Goal: Task Accomplishment & Management: Use online tool/utility

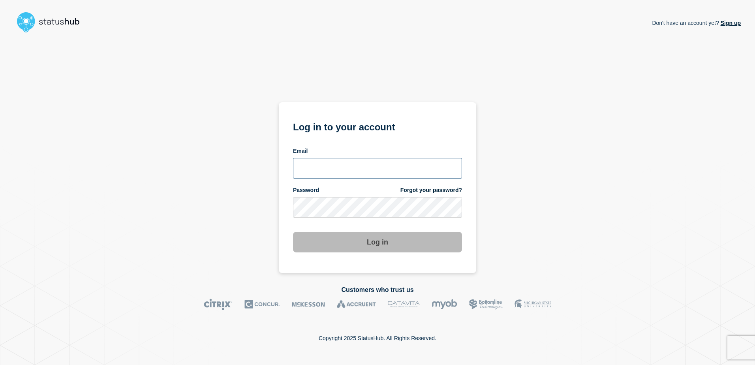
click at [399, 171] on input "email input" at bounding box center [377, 168] width 169 height 21
paste input "lorenzo.vicentini@kocho.co.uk"
type input "lorenzo.vicentini@kocho.co.uk"
click at [597, 217] on div "Don't have an account yet? Sign up Log in to your account Email lorenzo.vicenti…" at bounding box center [377, 154] width 727 height 237
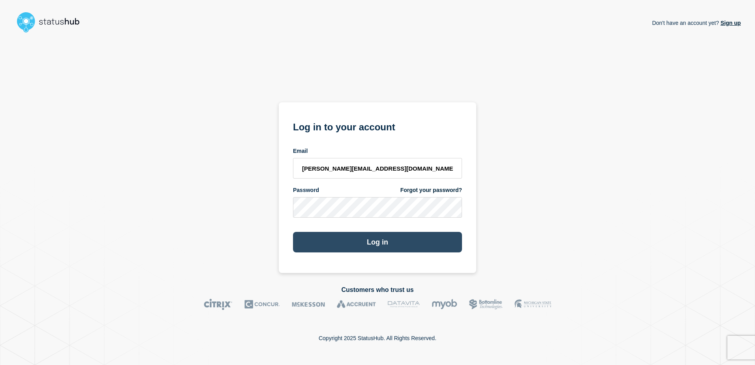
click at [363, 245] on button "Log in" at bounding box center [377, 242] width 169 height 21
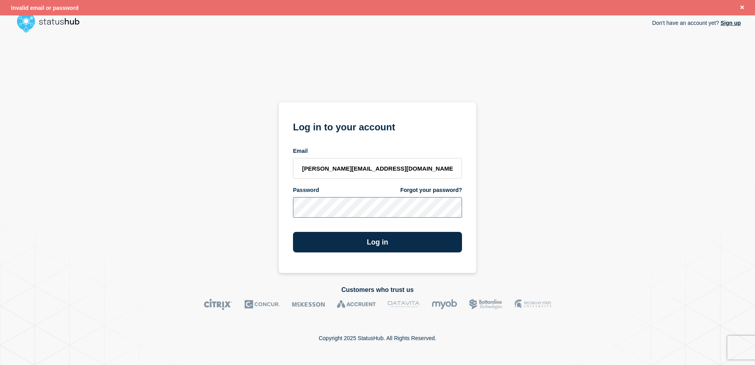
click at [273, 210] on div "Don't have an account yet? Sign up Log in to your account Email lorenzo.vicenti…" at bounding box center [377, 154] width 727 height 237
click at [404, 173] on input "[PERSON_NAME][EMAIL_ADDRESS][DOMAIN_NAME]" at bounding box center [377, 168] width 169 height 21
click at [261, 242] on div "Don't have an account yet? Sign up Log in to your account Email [PERSON_NAME][E…" at bounding box center [377, 154] width 727 height 237
click at [344, 238] on button "Log in" at bounding box center [377, 242] width 169 height 21
click at [422, 187] on link "Forgot your password?" at bounding box center [431, 190] width 62 height 8
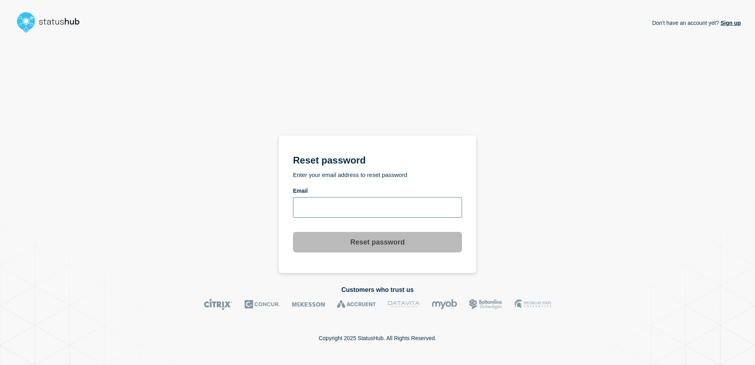
click at [340, 212] on input "email input" at bounding box center [377, 207] width 169 height 21
type input "[PERSON_NAME][EMAIL_ADDRESS][DOMAIN_NAME]"
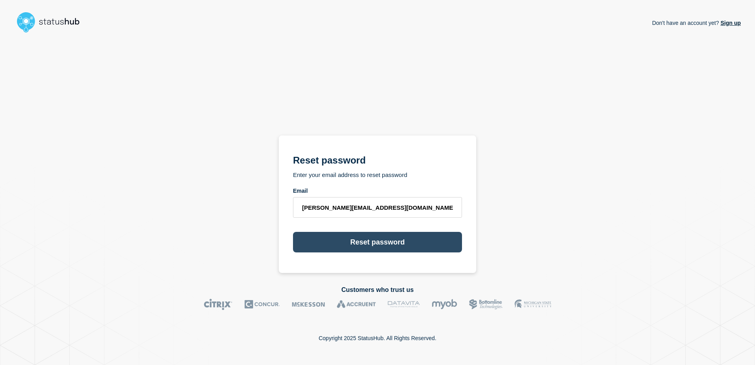
click at [364, 245] on button "Reset password" at bounding box center [377, 242] width 169 height 21
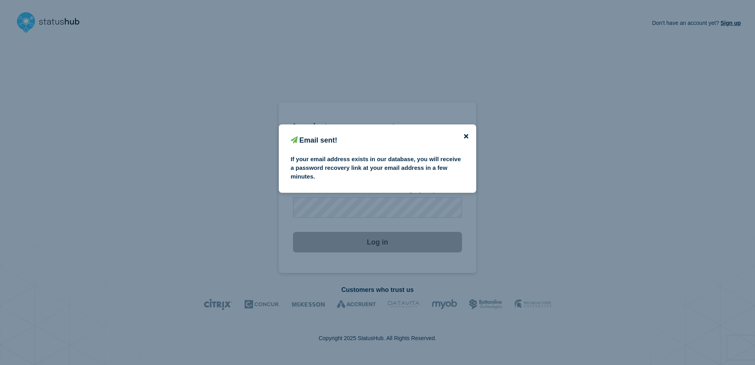
click at [467, 135] on icon "close button" at bounding box center [466, 136] width 4 height 4
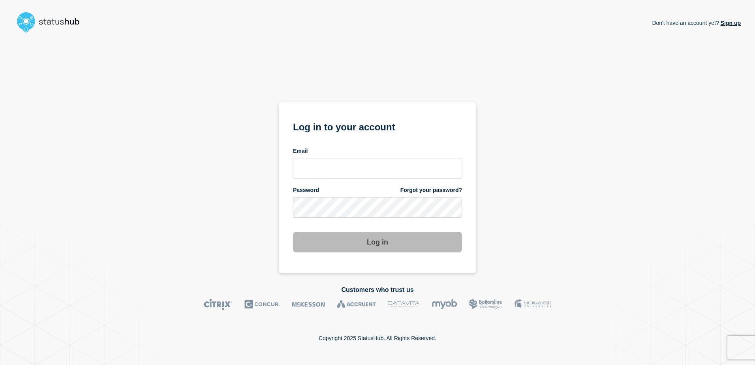
click at [487, 223] on div "Don't have an account yet? Sign up Log in to your account Email Password Forgot…" at bounding box center [377, 154] width 727 height 237
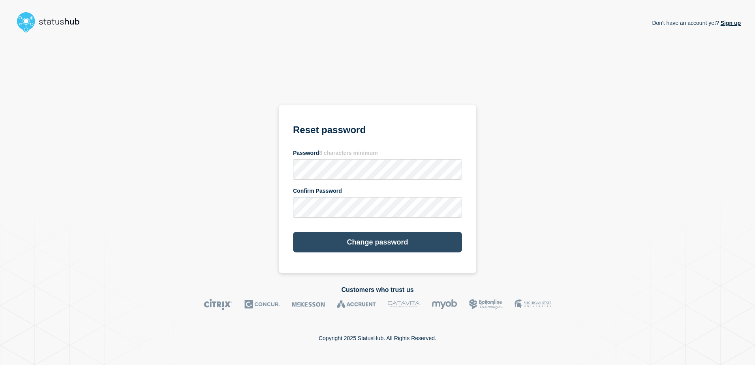
click at [352, 244] on button "Change password" at bounding box center [377, 242] width 169 height 21
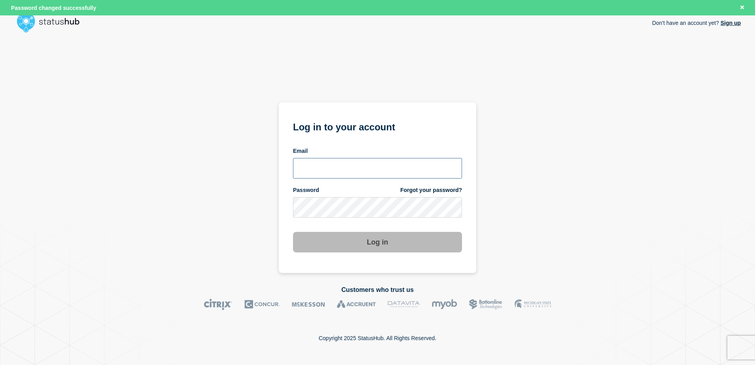
click at [391, 171] on input "email input" at bounding box center [377, 168] width 169 height 21
type input "lorenzo.vicentini@kocho.co.uk"
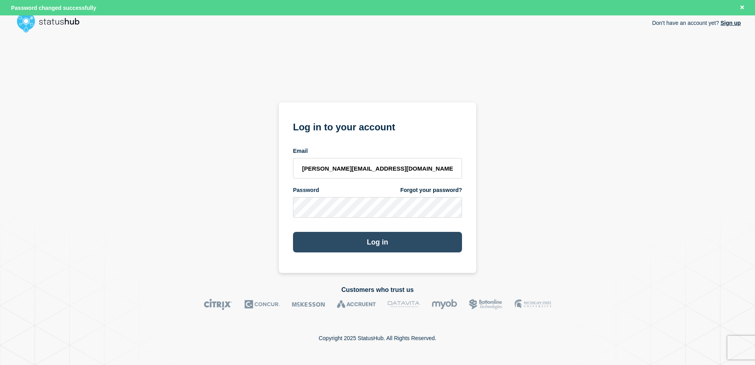
click at [349, 246] on button "Log in" at bounding box center [377, 242] width 169 height 21
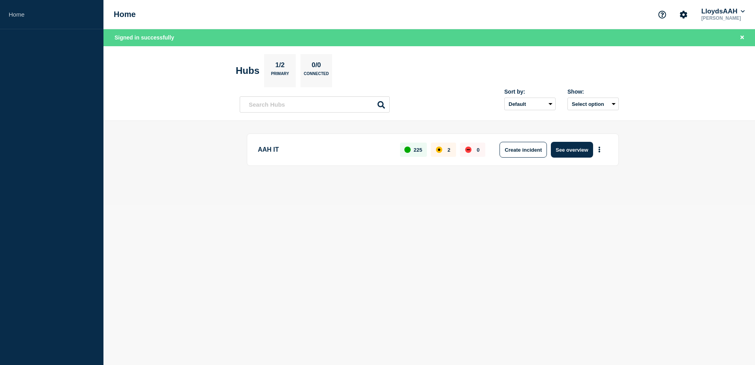
click at [443, 317] on body "Home Home LloydsAAH [PERSON_NAME] Signed in successfully Hubs 1/2 Primary 0/0 C…" at bounding box center [377, 182] width 755 height 365
click at [380, 152] on p "AAH IT" at bounding box center [324, 150] width 133 height 16
click at [565, 150] on button "See overview" at bounding box center [572, 150] width 42 height 16
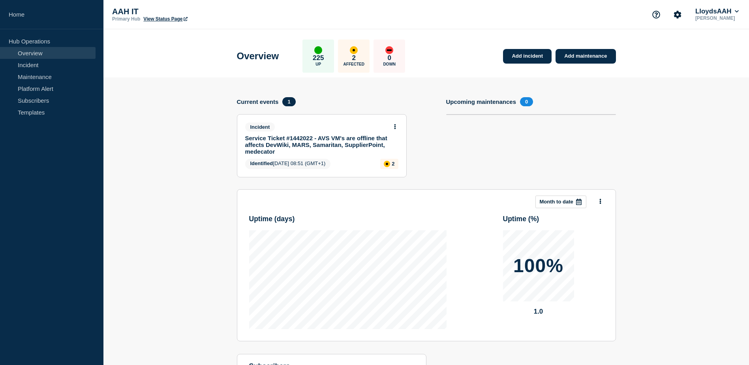
click at [345, 143] on link "Service Ticket #1442022 - AVS VM's are offline that affects DevWiki, MARS, Sama…" at bounding box center [316, 145] width 143 height 20
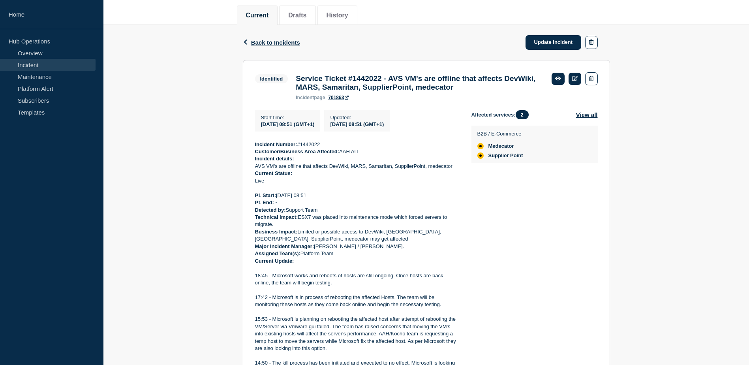
scroll to position [49, 0]
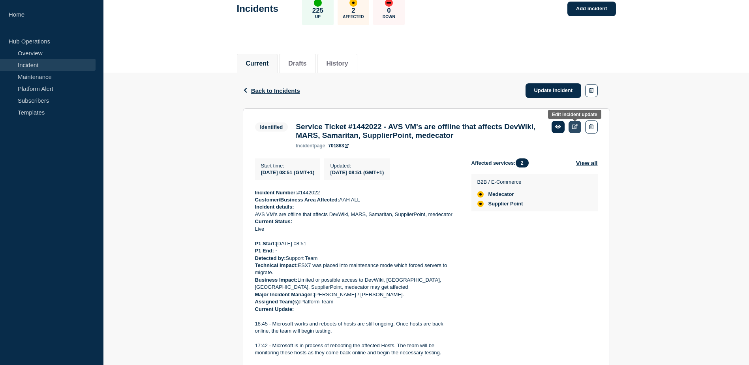
click at [572, 128] on icon at bounding box center [575, 126] width 6 height 5
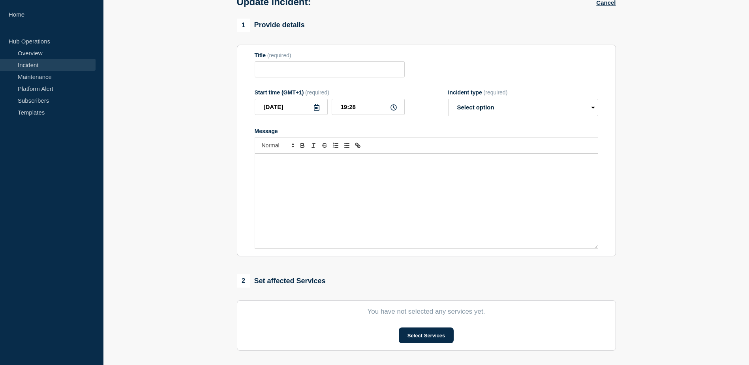
type input "Service Ticket #1442022 - AVS VM's are offline that affects DevWiki, MARS, Sama…"
type input "08:51"
select select "identified"
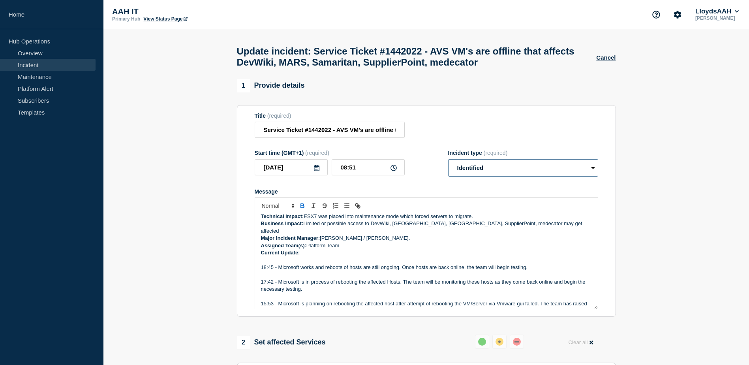
click at [500, 173] on select "Select option Investigating Identified Monitoring Resolved" at bounding box center [523, 167] width 150 height 17
click at [672, 205] on section "1 Provide details Title (required) Service Ticket #1442022 - AVS VM's are offli…" at bounding box center [426, 338] width 646 height 519
click at [509, 172] on select "Select option Investigating Identified Monitoring Resolved" at bounding box center [523, 167] width 150 height 17
click at [409, 274] on p "Message" at bounding box center [426, 274] width 331 height 7
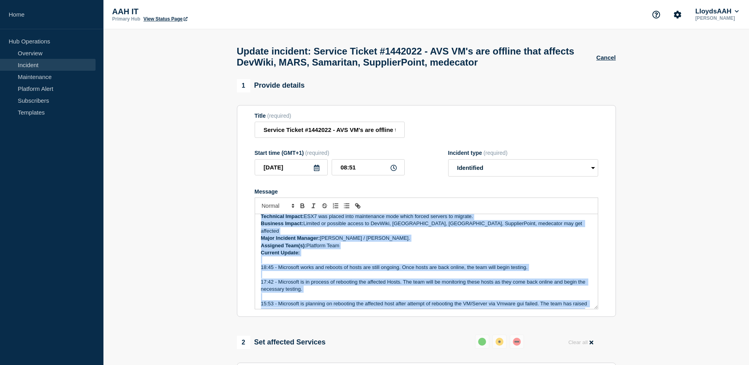
copy div "Incident Number: #1442022 Customer/Business Area Affected: AAH ALL Incident det…"
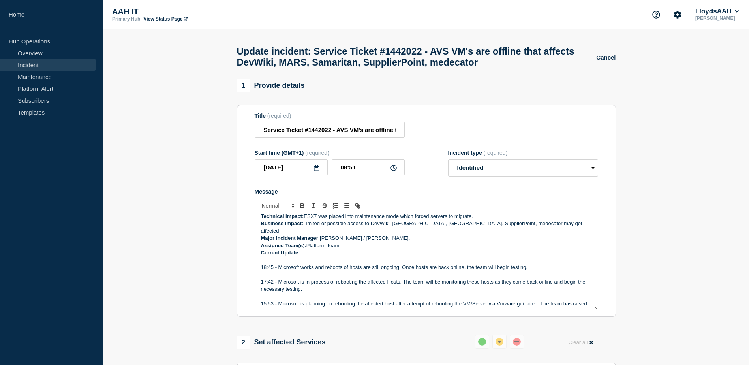
click at [655, 234] on section "1 Provide details Title (required) Service Ticket #1442022 - AVS VM's are offli…" at bounding box center [426, 338] width 646 height 519
click at [169, 258] on section "1 Provide details Title (required) Service Ticket #1442022 - AVS VM's are offli…" at bounding box center [426, 338] width 646 height 519
click at [711, 252] on section "1 Provide details Title (required) Service Ticket #1442022 - AVS VM's are offli…" at bounding box center [426, 338] width 646 height 519
click at [592, 174] on select "Select option Investigating Identified Monitoring Resolved" at bounding box center [523, 167] width 150 height 17
click at [667, 230] on section "1 Provide details Title (required) Service Ticket #1442022 - AVS VM's are offli…" at bounding box center [426, 338] width 646 height 519
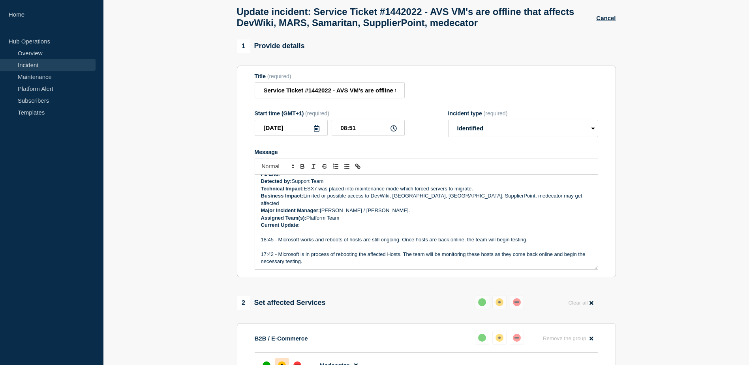
scroll to position [63, 0]
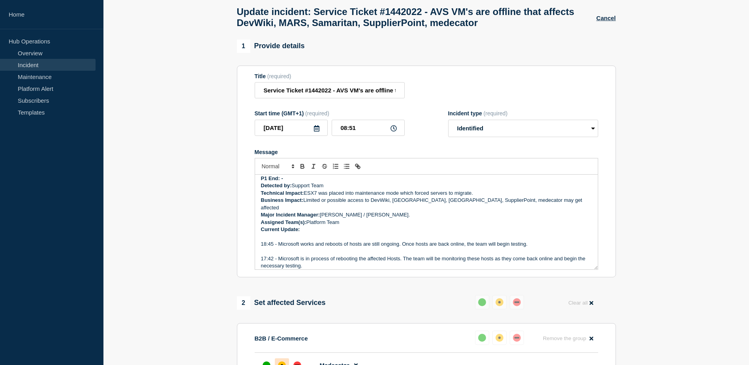
click at [300, 226] on strong "Current Update:" at bounding box center [280, 229] width 39 height 6
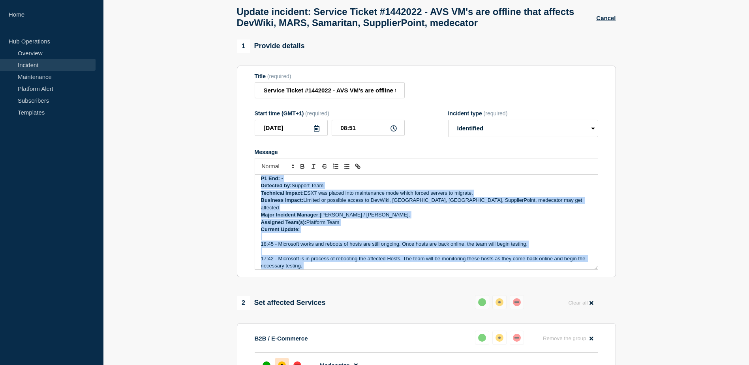
copy div "Incident Number: #1442022 Customer/Business Area Affected: AAH ALL Incident det…"
click at [434, 240] on p "18:45 - Microsoft works and reboots of hosts are still ongoing. Once hosts are …" at bounding box center [426, 243] width 331 height 7
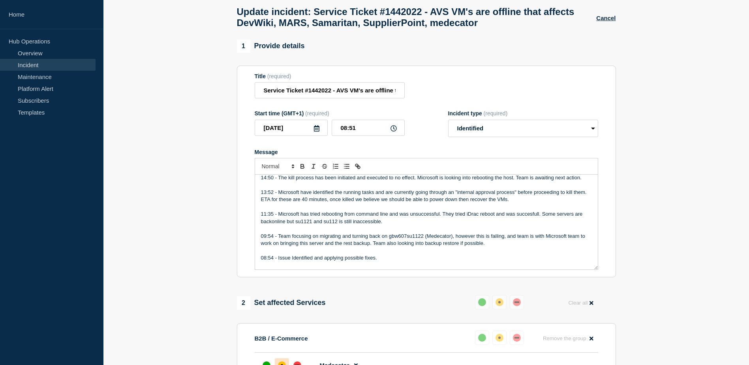
scroll to position [181, 0]
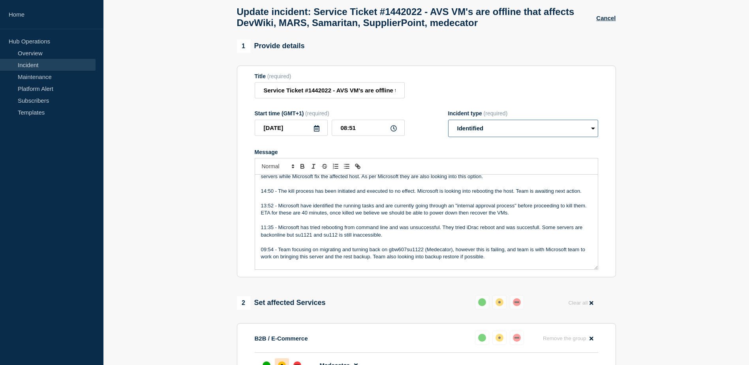
click at [504, 134] on select "Select option Investigating Identified Monitoring Resolved" at bounding box center [523, 128] width 150 height 17
click at [665, 156] on section "1 Provide details Title (required) Service Ticket #1442022 - AVS VM's are offli…" at bounding box center [426, 298] width 646 height 519
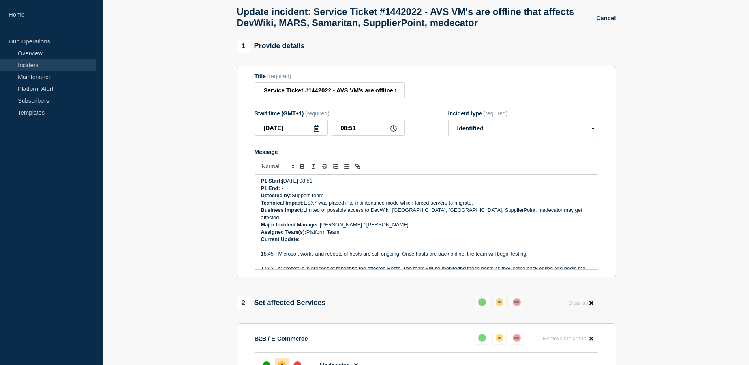
scroll to position [39, 0]
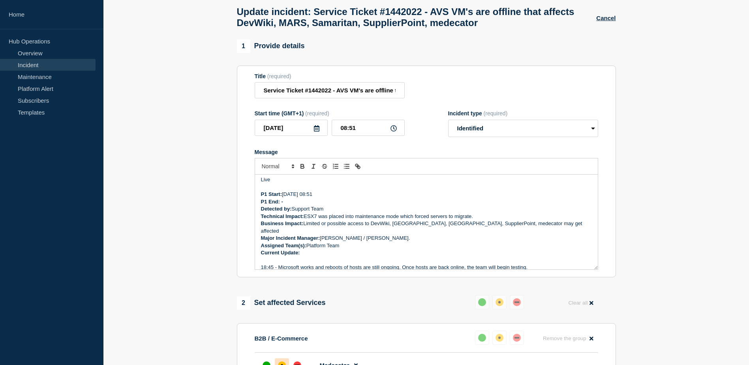
click at [394, 236] on p "Major Incident Manager: [PERSON_NAME] / [PERSON_NAME]." at bounding box center [426, 238] width 331 height 7
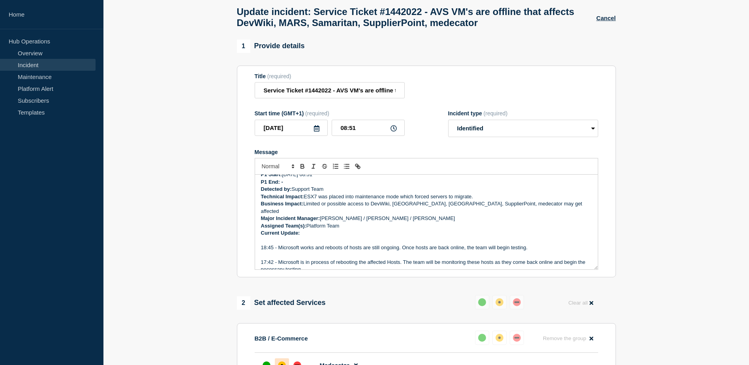
scroll to position [79, 0]
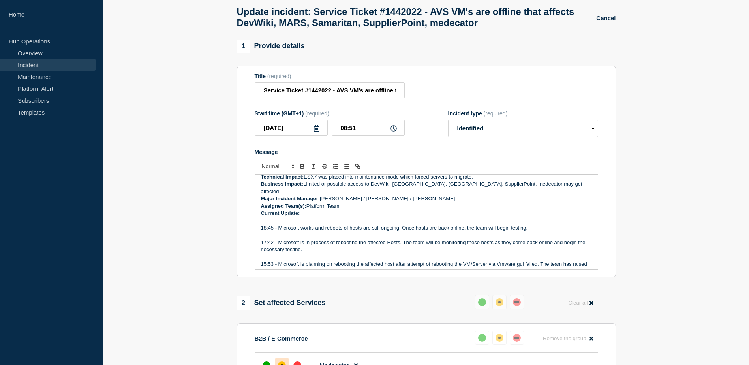
click at [308, 211] on p "Current Update:" at bounding box center [426, 213] width 331 height 7
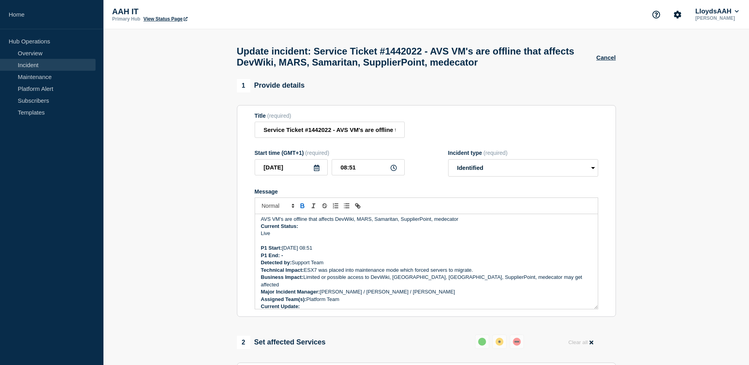
scroll to position [39, 0]
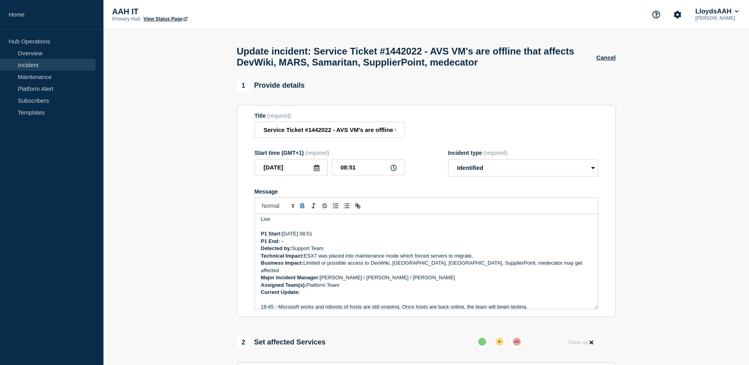
drag, startPoint x: 308, startPoint y: 236, endPoint x: 325, endPoint y: 237, distance: 16.6
click at [325, 237] on p "P1 Start: 20/8/2025 08:51" at bounding box center [426, 233] width 331 height 7
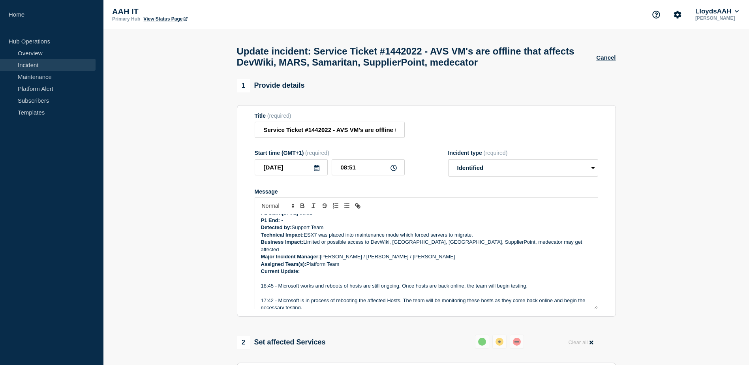
scroll to position [79, 0]
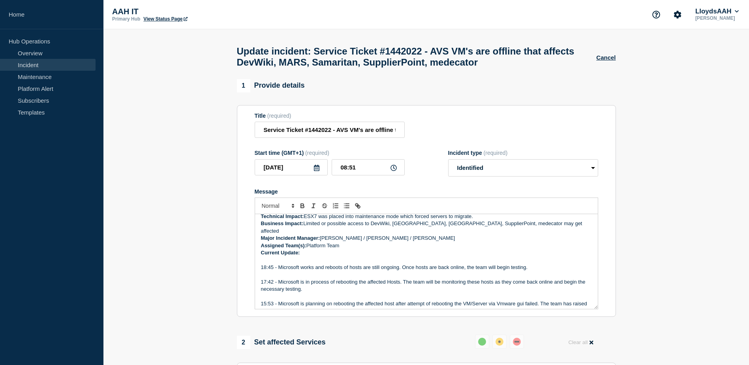
click at [312, 256] on p "Message" at bounding box center [426, 259] width 331 height 7
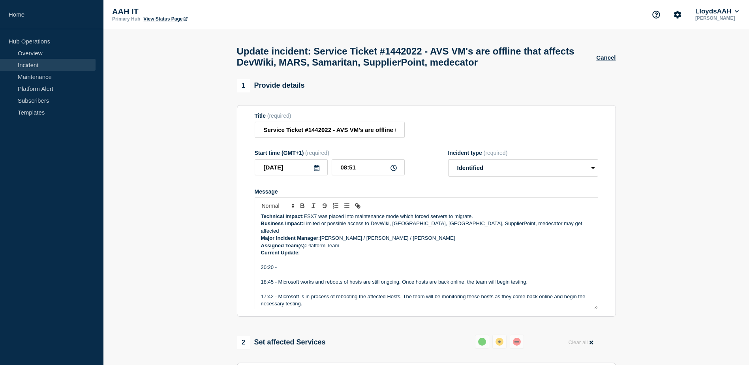
click at [286, 264] on p "20:20 -" at bounding box center [426, 267] width 331 height 7
click at [458, 264] on p "20:20 - Microsoft has placed the device in maintenance mode and we are waiting …" at bounding box center [426, 267] width 331 height 7
drag, startPoint x: 279, startPoint y: 262, endPoint x: 484, endPoint y: 262, distance: 205.7
click at [484, 264] on p "20:20 - Microsoft has placed the device in maintenance mode and we are waiting …" at bounding box center [426, 267] width 331 height 7
click at [477, 265] on p "20:20 - Microsoft has placed the device in maintenance mode and we are waiting …" at bounding box center [426, 267] width 331 height 7
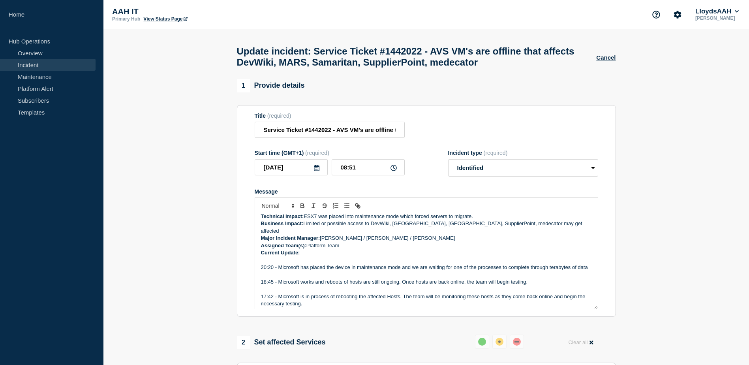
click at [355, 264] on p "20:20 - Microsoft has placed the device in maintenance mode and we are waiting …" at bounding box center [426, 267] width 331 height 7
drag, startPoint x: 303, startPoint y: 262, endPoint x: 478, endPoint y: 264, distance: 174.9
click at [478, 264] on p "20:20 - Microsoft has placed the device in maintenance mode and we are waiting …" at bounding box center [426, 267] width 331 height 7
click at [276, 270] on p "20:20 - Microsoft has placed the device in maintenance mode and we are waiting …" at bounding box center [426, 267] width 331 height 7
drag, startPoint x: 273, startPoint y: 272, endPoint x: 294, endPoint y: 289, distance: 26.6
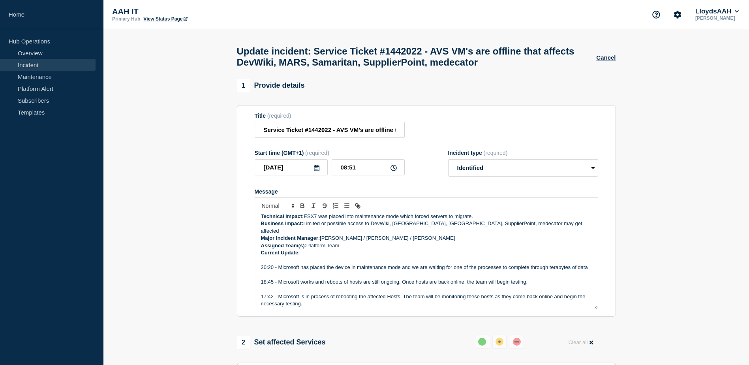
click at [273, 271] on p "20:20 - Microsoft has placed the device in maintenance mode and we are waiting …" at bounding box center [426, 267] width 331 height 7
drag, startPoint x: 277, startPoint y: 271, endPoint x: 279, endPoint y: 261, distance: 10.0
click at [279, 264] on p "20:20 - Microsoft has placed the device in maintenance mode and we are waiting …" at bounding box center [426, 267] width 331 height 7
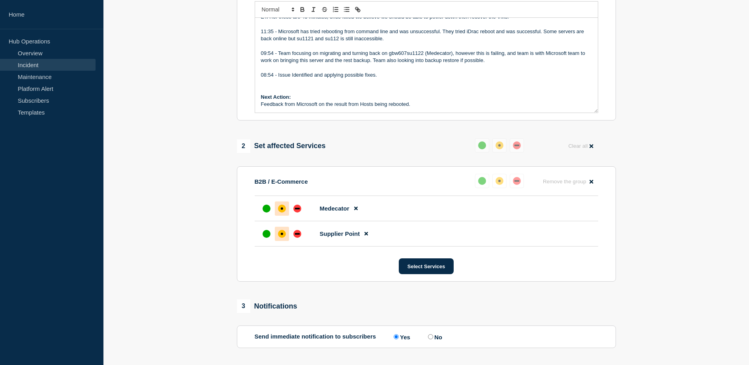
scroll to position [248, 0]
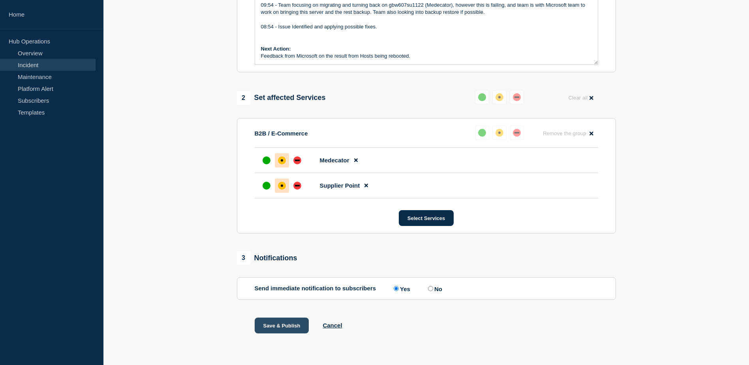
click at [287, 325] on button "Save & Publish" at bounding box center [282, 325] width 54 height 16
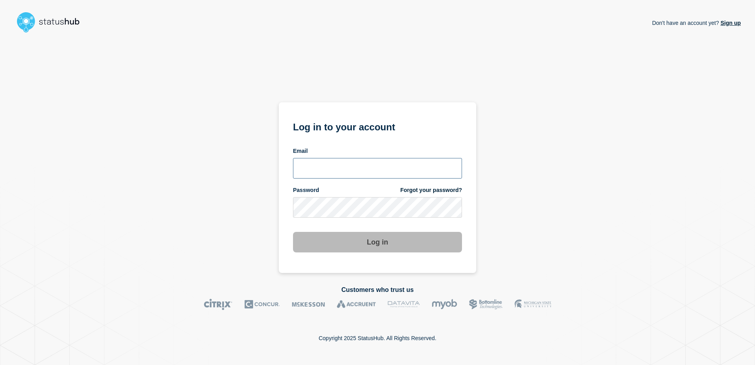
click at [321, 171] on input "email input" at bounding box center [377, 168] width 169 height 21
paste input "[PERSON_NAME][EMAIL_ADDRESS][DOMAIN_NAME]"
type input "[PERSON_NAME][EMAIL_ADDRESS][DOMAIN_NAME]"
click at [292, 205] on section "Log in to your account Email [PERSON_NAME][EMAIL_ADDRESS][DOMAIN_NAME] Password…" at bounding box center [377, 187] width 197 height 171
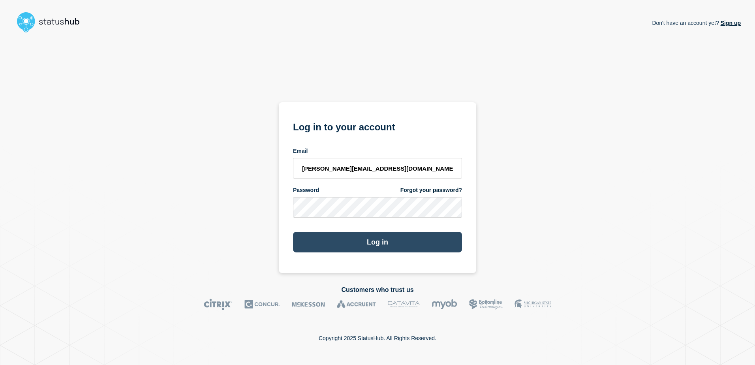
click at [358, 248] on button "Log in" at bounding box center [377, 242] width 169 height 21
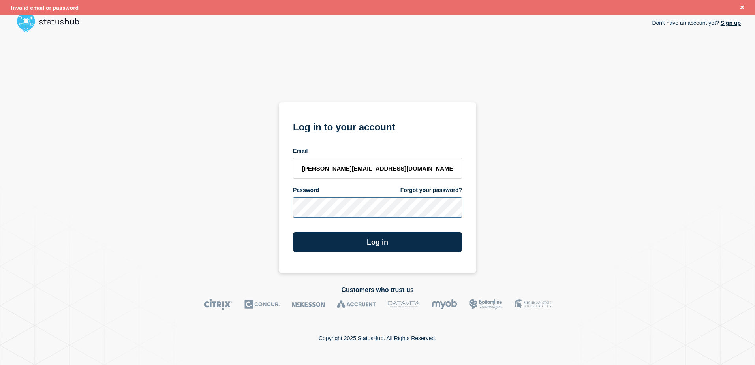
click at [259, 212] on div "Don't have an account yet? Sign up Log in to your account Email [PERSON_NAME][E…" at bounding box center [377, 154] width 727 height 237
click at [405, 244] on button "Log in" at bounding box center [377, 242] width 169 height 21
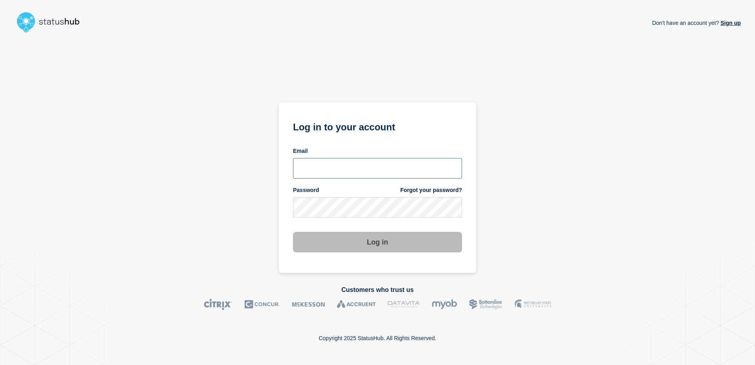
drag, startPoint x: 362, startPoint y: 170, endPoint x: 361, endPoint y: 174, distance: 4.0
click at [362, 170] on input "email input" at bounding box center [377, 168] width 169 height 21
paste input "[PERSON_NAME][EMAIL_ADDRESS][DOMAIN_NAME]"
type input "[PERSON_NAME][EMAIL_ADDRESS][DOMAIN_NAME]"
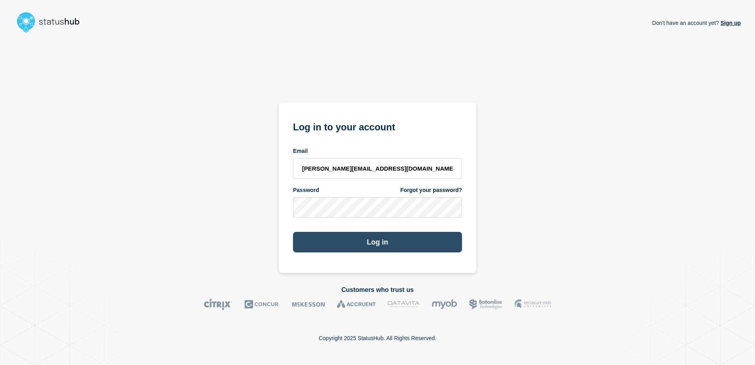
click at [375, 240] on button "Log in" at bounding box center [377, 242] width 169 height 21
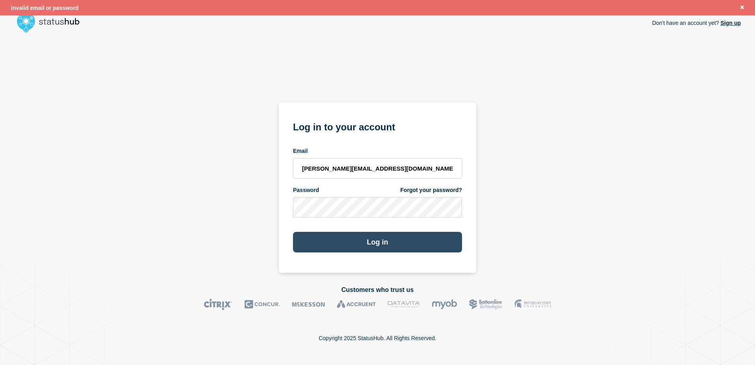
drag, startPoint x: 394, startPoint y: 234, endPoint x: 388, endPoint y: 243, distance: 11.4
click at [393, 236] on button "Log in" at bounding box center [377, 242] width 169 height 21
click at [426, 190] on link "Forgot your password?" at bounding box center [431, 190] width 62 height 8
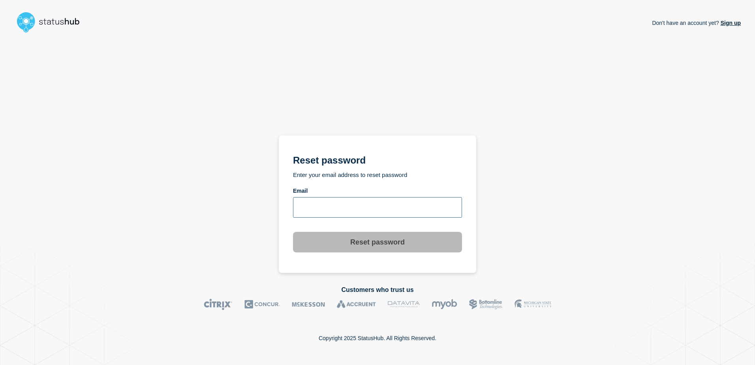
drag, startPoint x: 379, startPoint y: 204, endPoint x: 372, endPoint y: 209, distance: 9.6
click at [379, 204] on input "email input" at bounding box center [377, 207] width 169 height 21
type input "lorenzo.vicentini@kocho.co.uk"
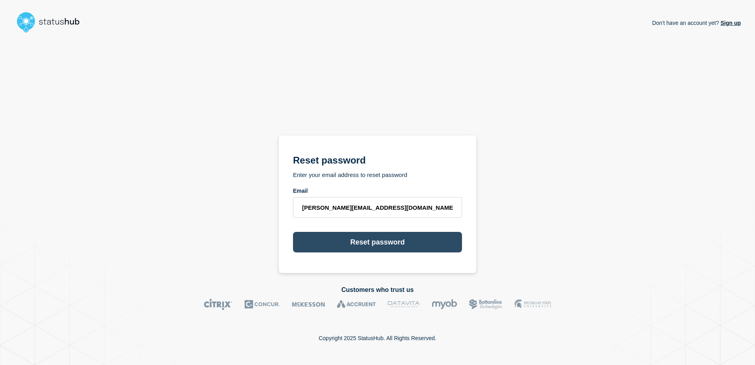
click at [378, 243] on button "Reset password" at bounding box center [377, 242] width 169 height 21
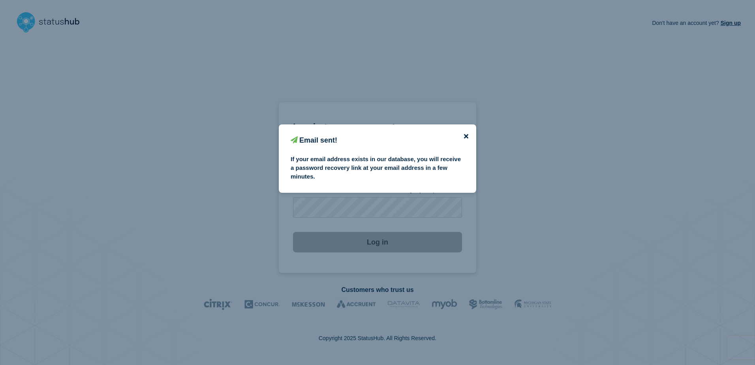
click at [467, 134] on icon "close button" at bounding box center [466, 136] width 4 height 4
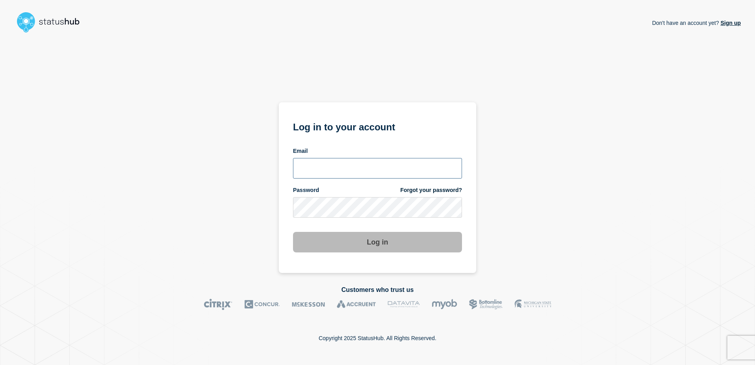
click at [320, 173] on input "email input" at bounding box center [377, 168] width 169 height 21
click at [548, 221] on div "Don't have an account yet? Sign up Log in to your account Email Password Forgot…" at bounding box center [377, 154] width 727 height 237
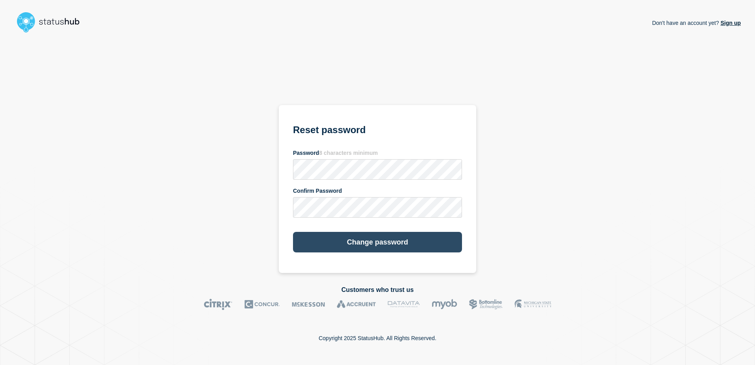
click at [347, 242] on button "Change password" at bounding box center [377, 242] width 169 height 21
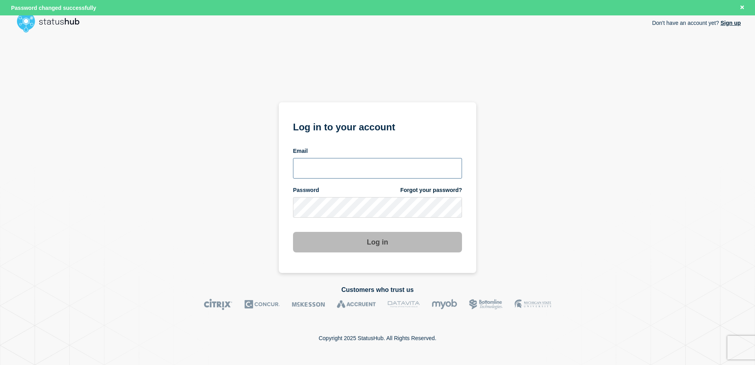
click at [355, 169] on input "email input" at bounding box center [377, 168] width 169 height 21
type input "[PERSON_NAME][EMAIL_ADDRESS][DOMAIN_NAME]"
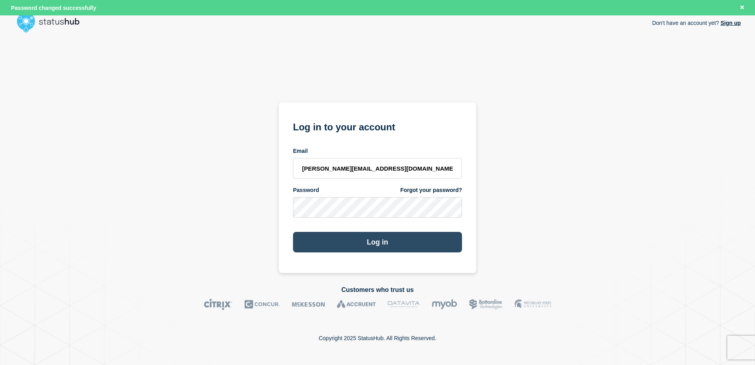
click at [425, 242] on button "Log in" at bounding box center [377, 242] width 169 height 21
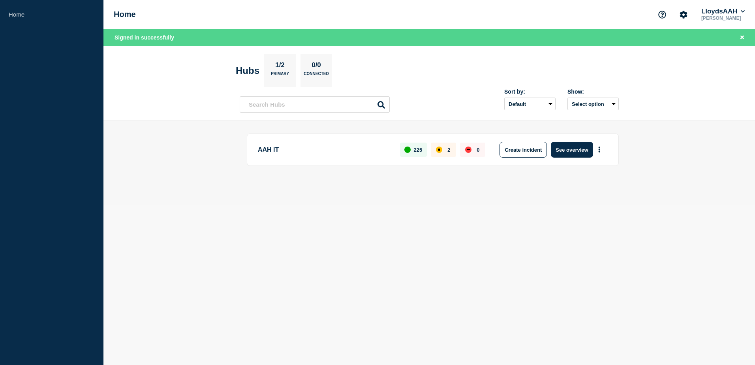
click at [291, 157] on div "AAH IT 225 2 0 Create incident See overview" at bounding box center [433, 149] width 372 height 32
click at [571, 147] on button "See overview" at bounding box center [572, 150] width 42 height 16
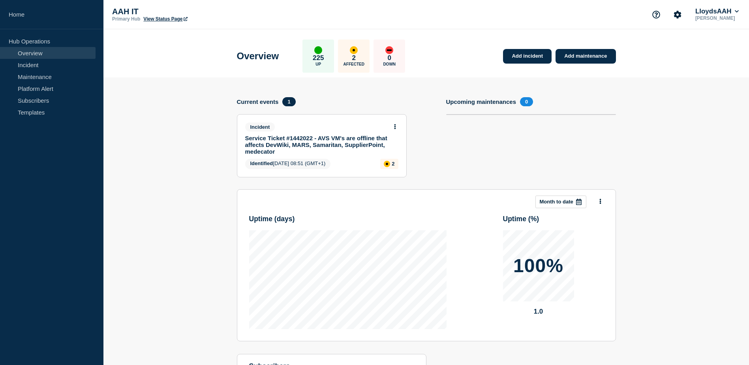
click at [321, 141] on link "Service Ticket #1442022 - AVS VM's are offline that affects DevWiki, MARS, Sama…" at bounding box center [316, 145] width 143 height 20
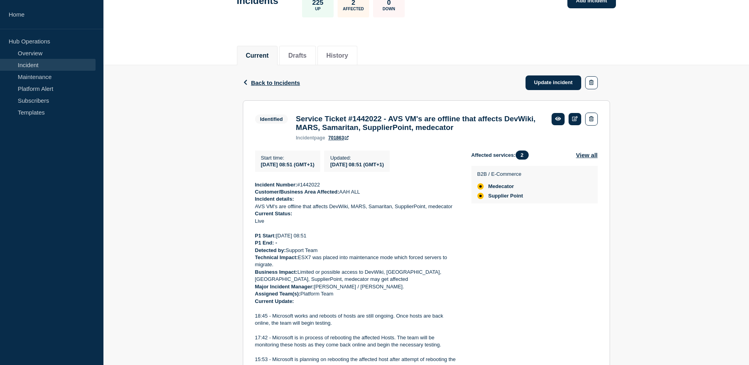
scroll to position [49, 0]
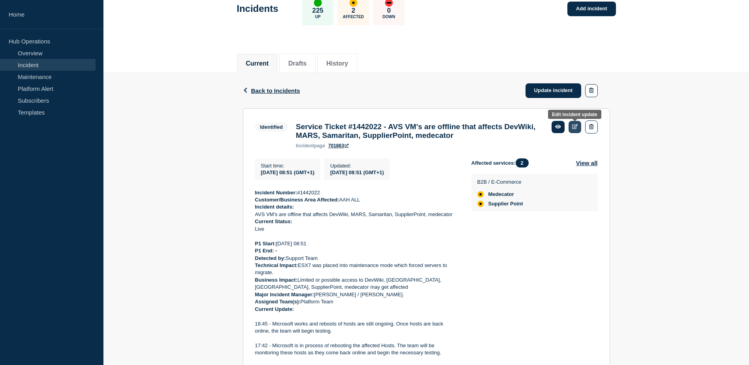
click at [572, 126] on icon at bounding box center [575, 126] width 6 height 5
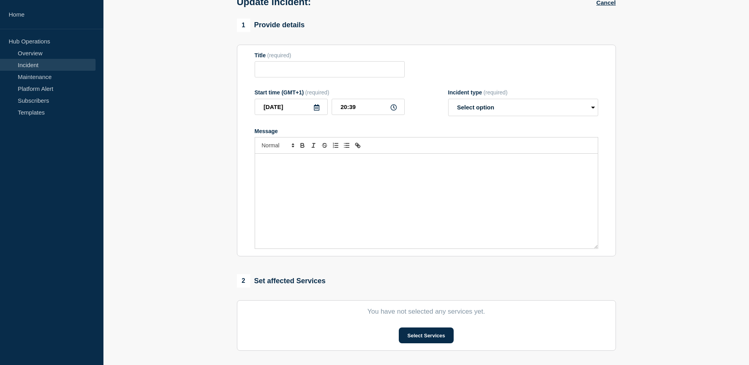
type input "Service Ticket #1442022 - AVS VM's are offline that affects DevWiki, MARS, Sama…"
type input "08:51"
select select "identified"
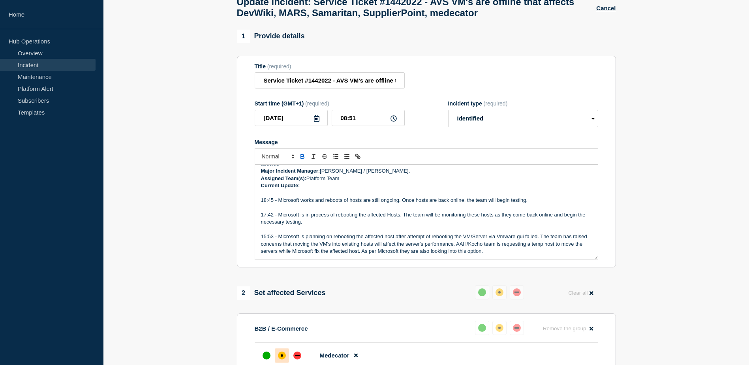
scroll to position [79, 0]
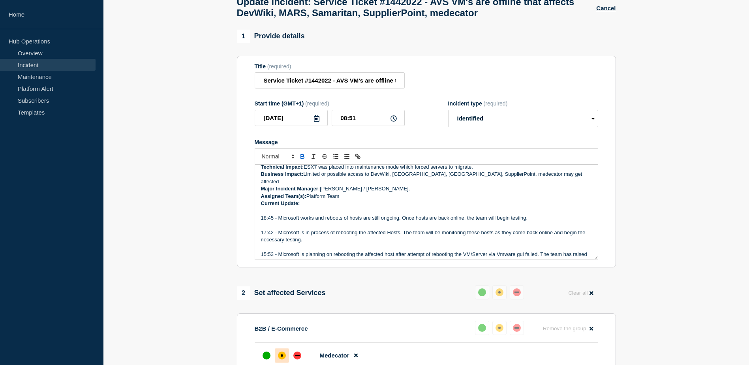
click at [310, 207] on p "Message" at bounding box center [426, 210] width 331 height 7
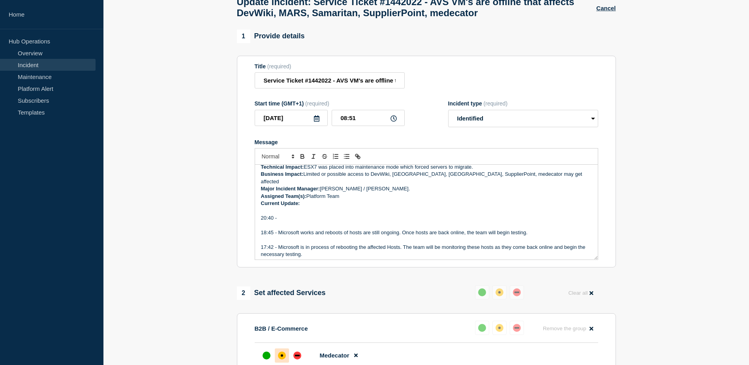
click at [289, 214] on p "20:40 -" at bounding box center [426, 217] width 331 height 7
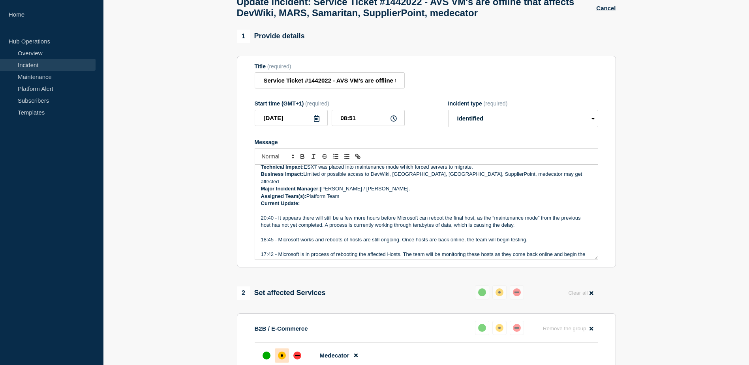
click at [392, 189] on div "Incident Number: #1442022 Customer/Business Area Affected: AAH ALL Incident det…" at bounding box center [426, 212] width 343 height 95
click at [394, 185] on p "Major Incident Manager: [PERSON_NAME] / [PERSON_NAME]." at bounding box center [426, 188] width 331 height 7
click at [392, 185] on p "Major Incident Manager: [PERSON_NAME] / [PERSON_NAME]." at bounding box center [426, 188] width 331 height 7
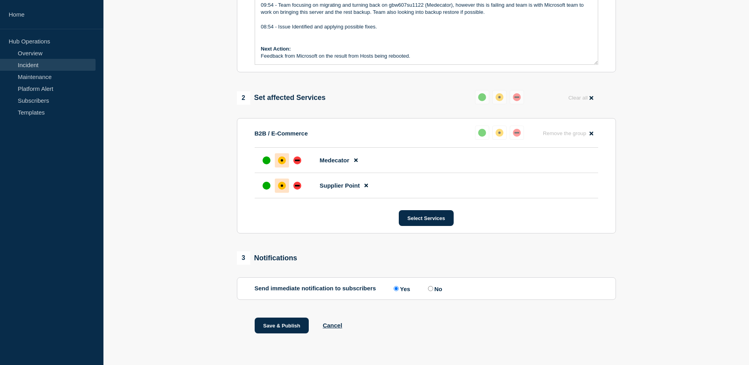
scroll to position [247, 0]
click at [274, 328] on button "Save & Publish" at bounding box center [282, 325] width 54 height 16
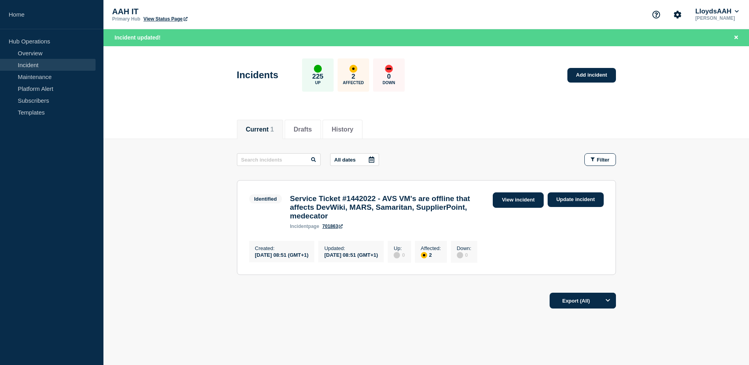
click at [501, 203] on link "View incident" at bounding box center [518, 199] width 51 height 15
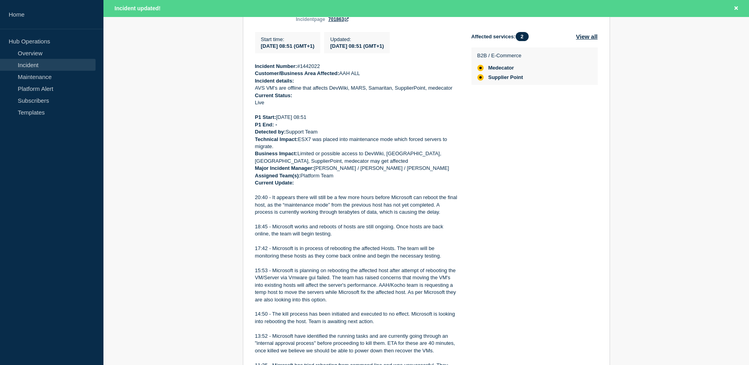
scroll to position [206, 0]
